Goal: Find specific page/section: Find specific page/section

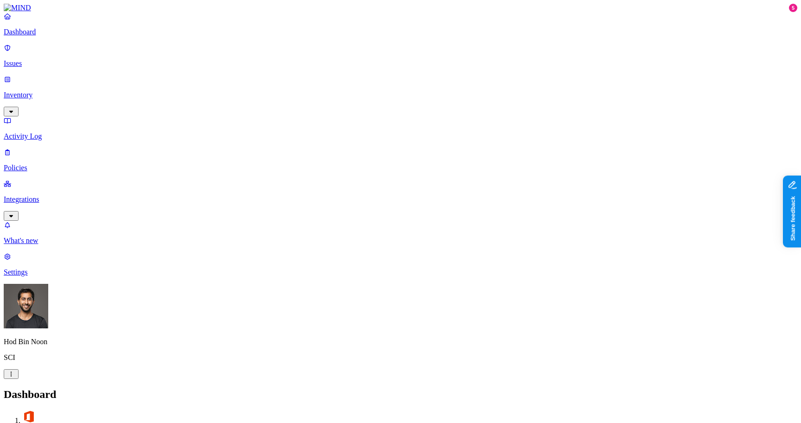
click at [63, 195] on p "Integrations" at bounding box center [401, 199] width 794 height 8
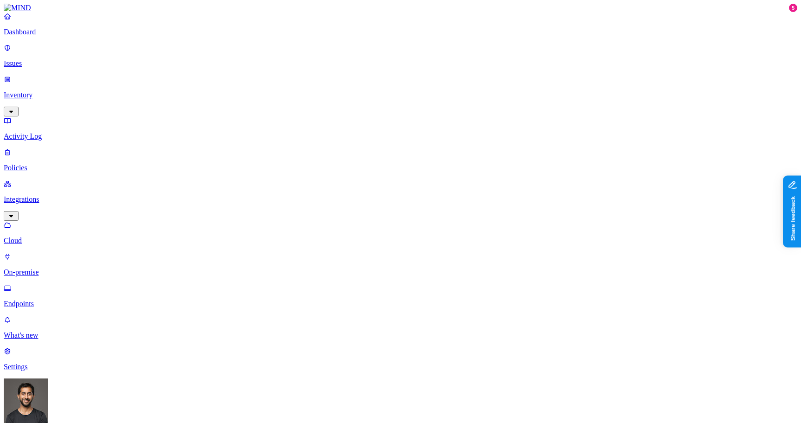
click at [46, 91] on p "Inventory" at bounding box center [401, 95] width 794 height 8
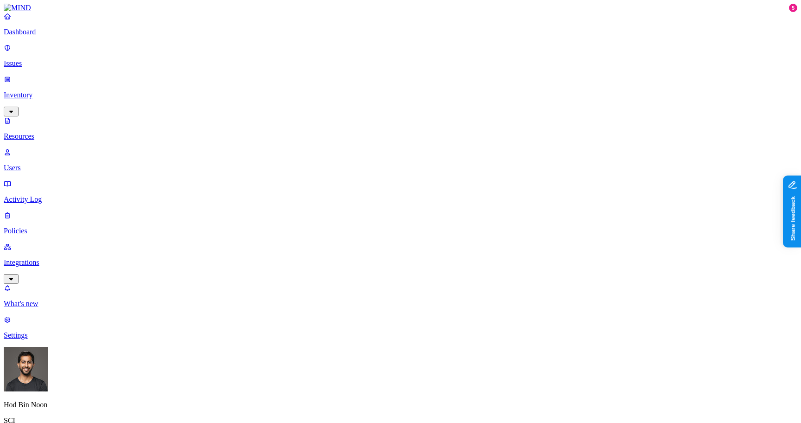
scroll to position [224, 0]
